Goal: Navigation & Orientation: Find specific page/section

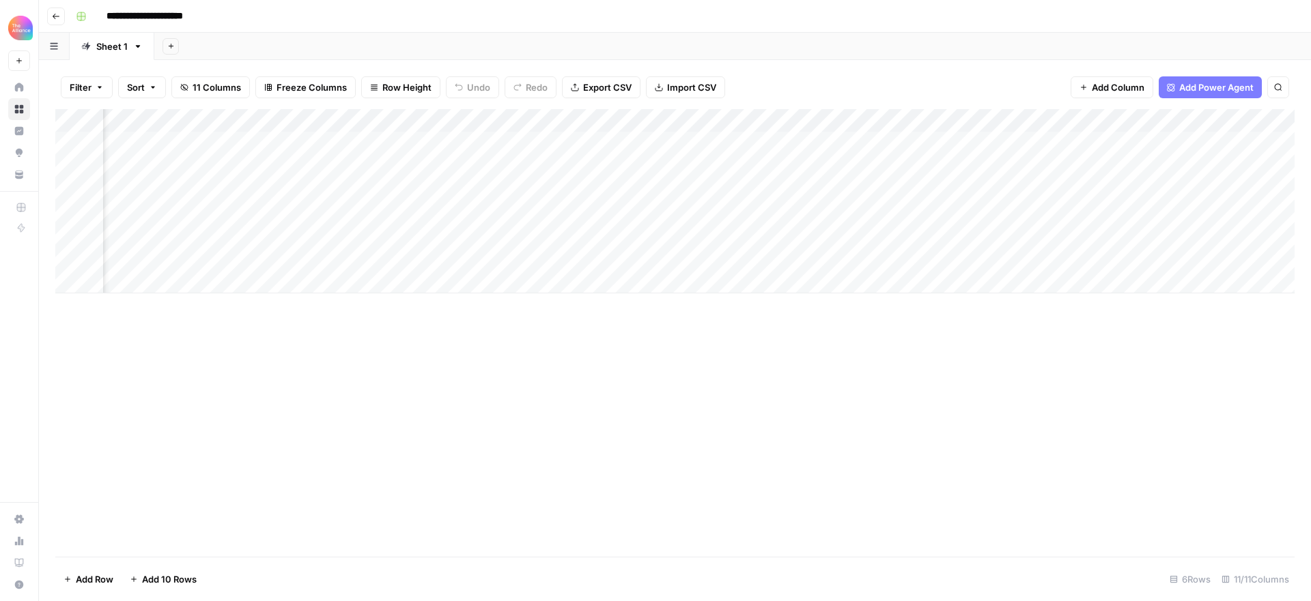
scroll to position [0, 567]
click at [814, 298] on div "Add Column" at bounding box center [674, 333] width 1239 height 448
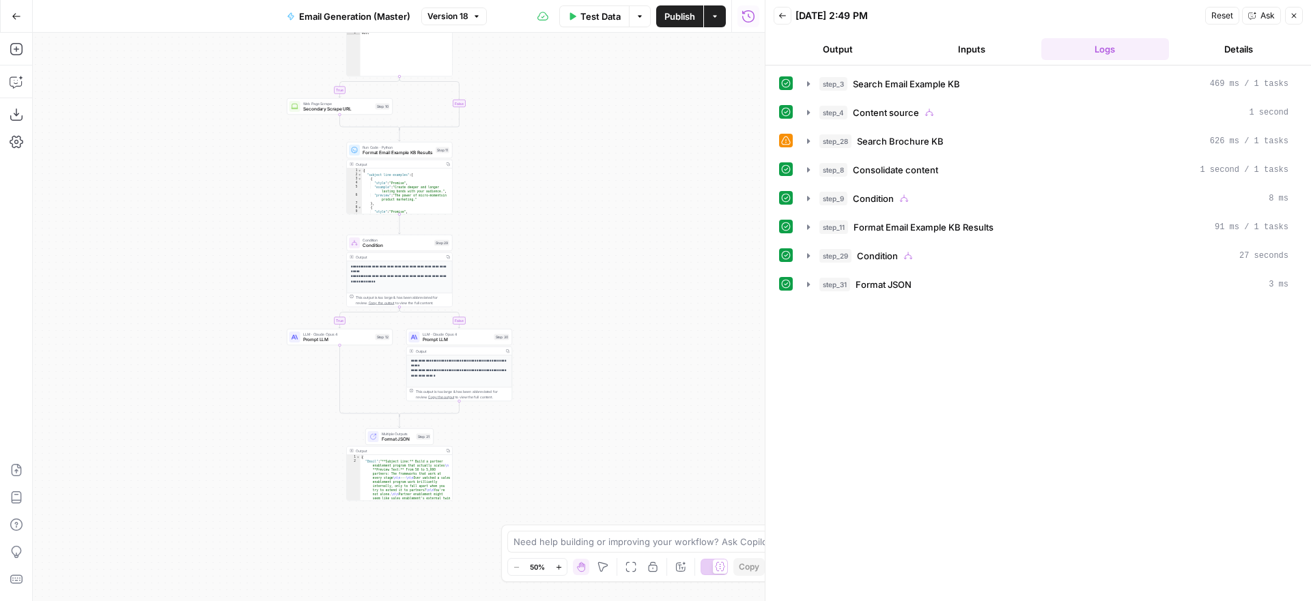
click at [18, 18] on icon "button" at bounding box center [17, 17] width 10 height 10
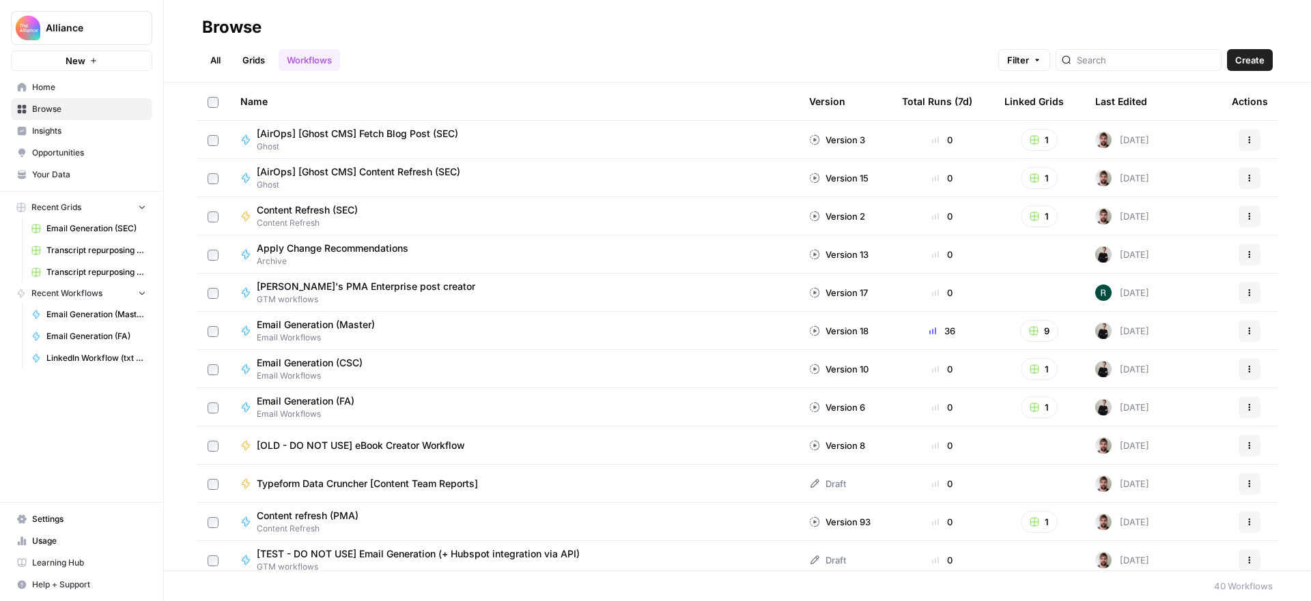
click at [74, 174] on span "Your Data" at bounding box center [89, 175] width 114 height 12
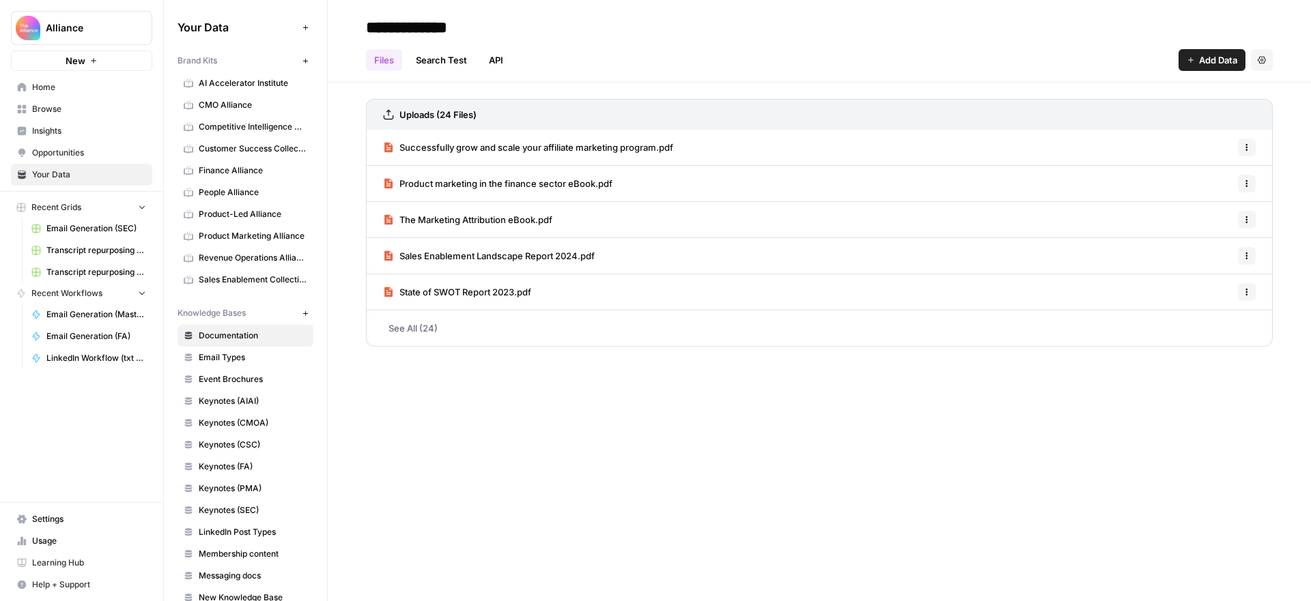
click at [266, 83] on span "AI Accelerator Institute" at bounding box center [253, 83] width 109 height 12
